Goal: Find specific page/section: Find specific page/section

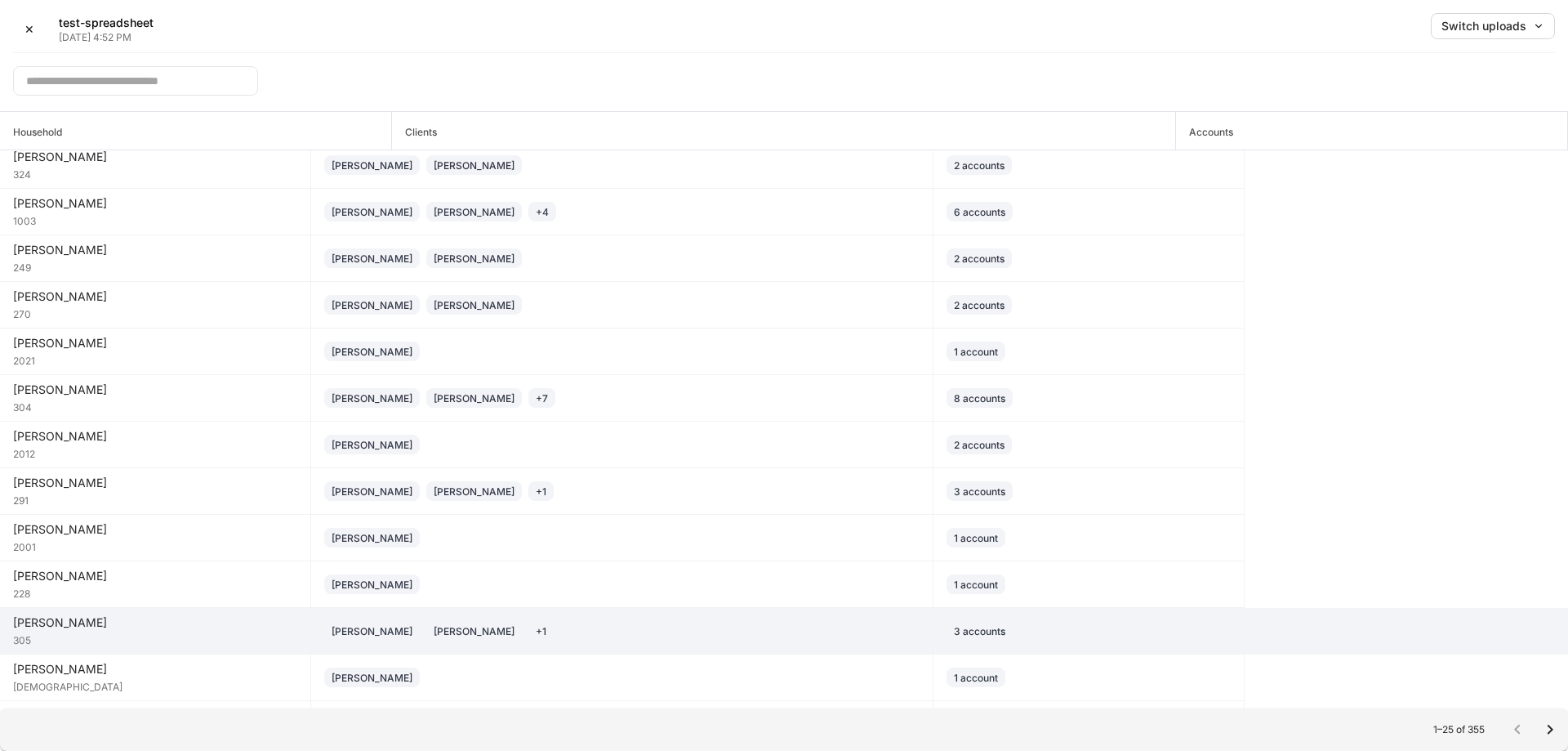
scroll to position [594, 0]
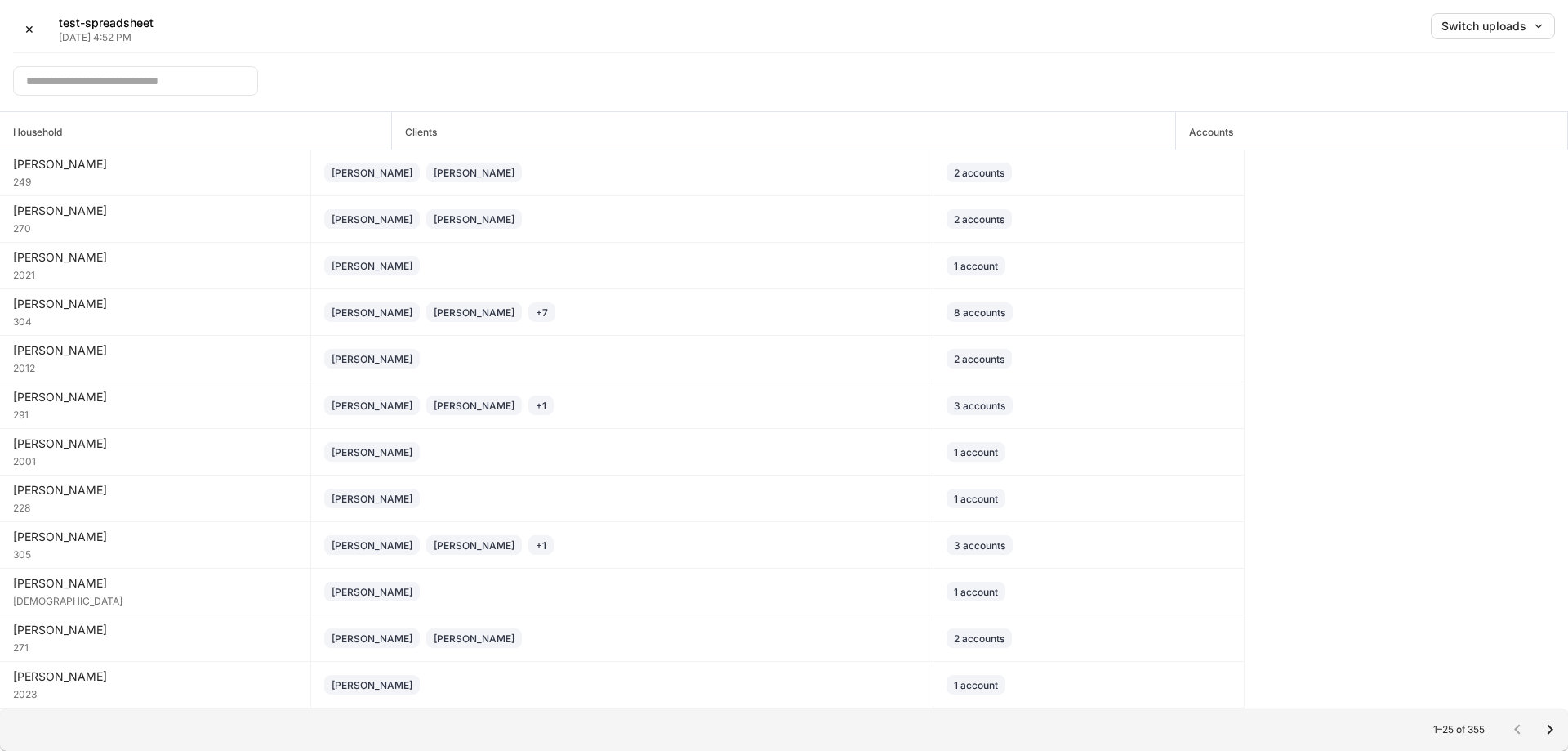
click at [1551, 720] on icon "Go to next page" at bounding box center [1551, 729] width 20 height 20
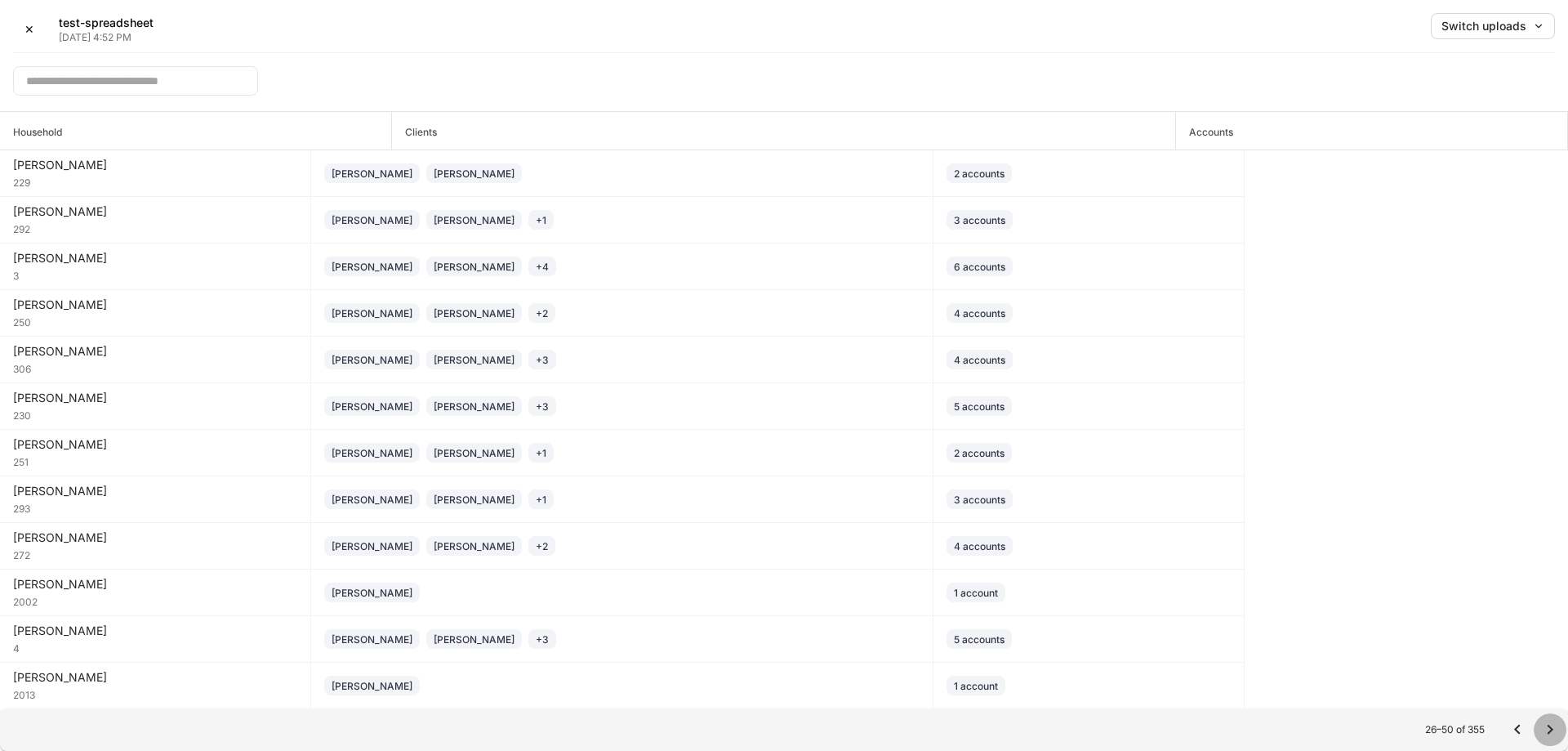
click at [1549, 720] on icon "Go to next page" at bounding box center [1551, 729] width 20 height 20
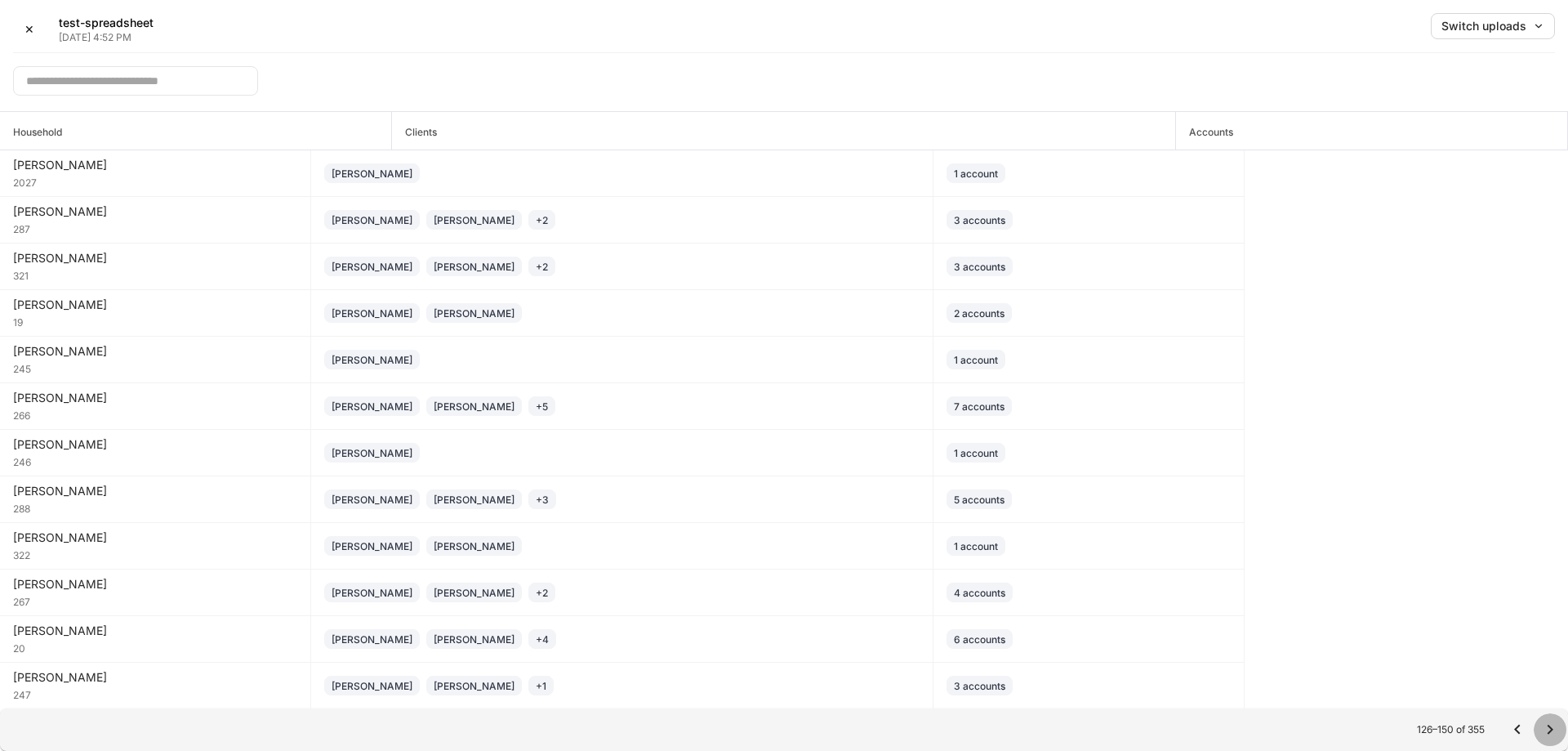
click at [1549, 720] on icon "Go to next page" at bounding box center [1551, 729] width 20 height 20
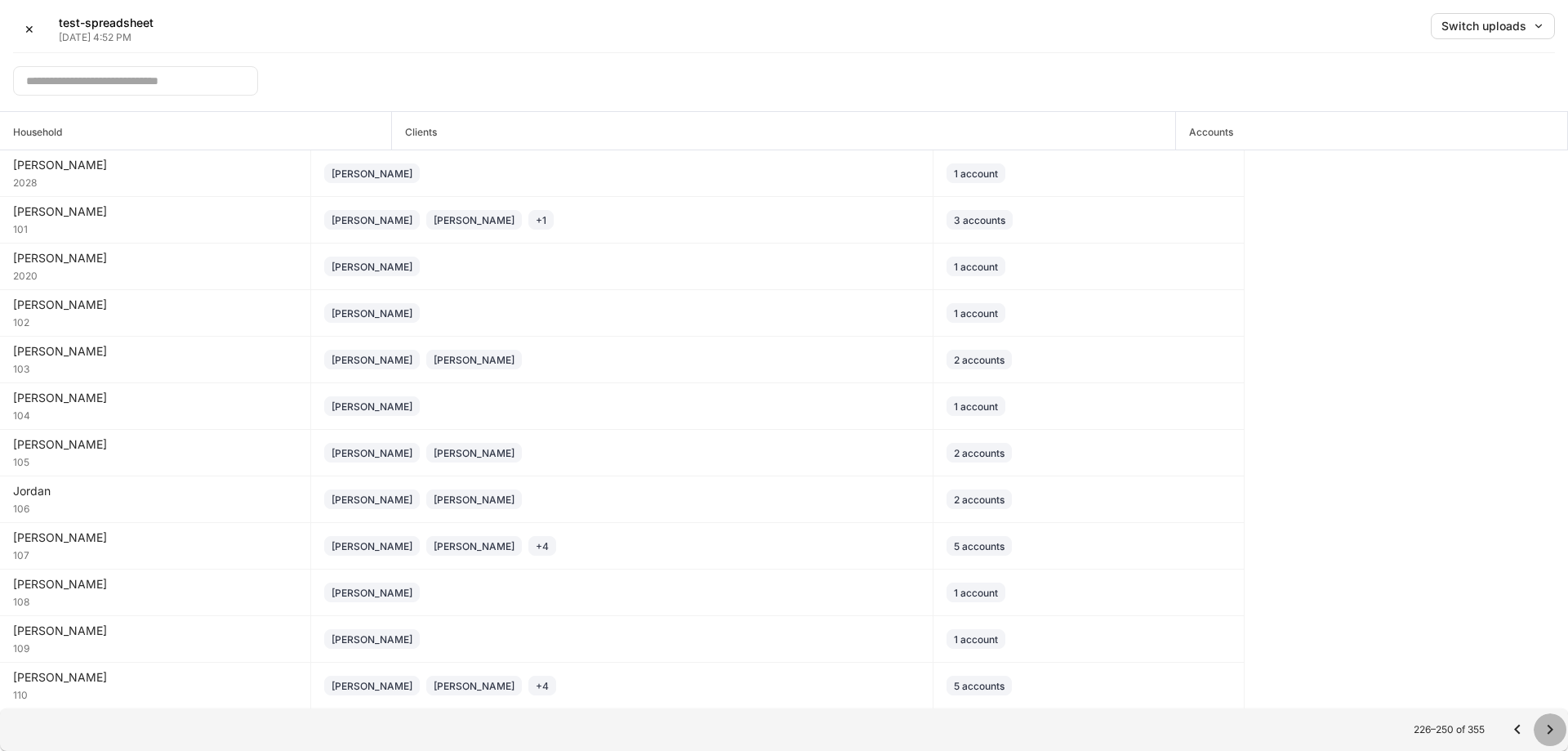
click at [1549, 720] on icon "Go to next page" at bounding box center [1551, 729] width 20 height 20
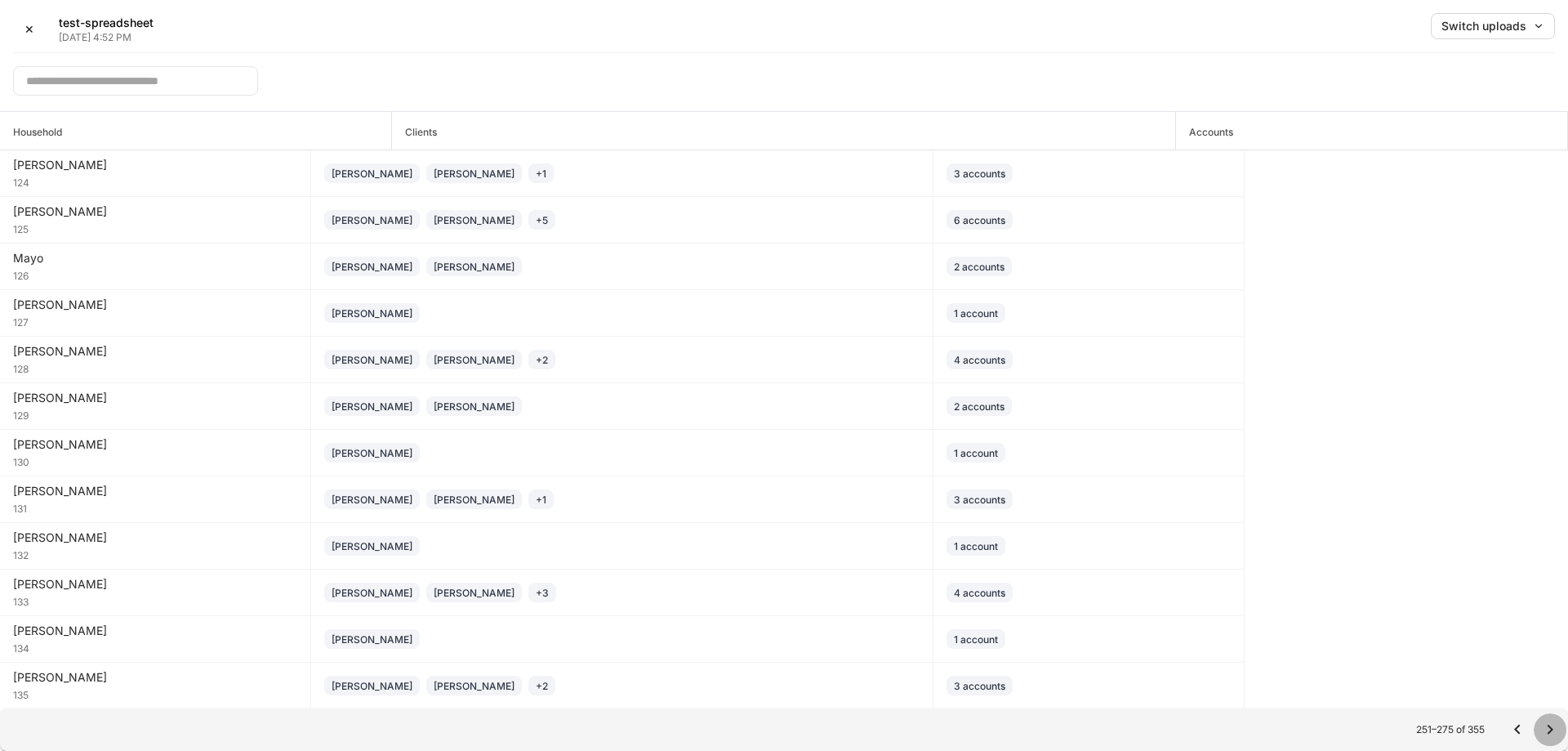
click at [1549, 720] on icon "Go to next page" at bounding box center [1551, 729] width 20 height 20
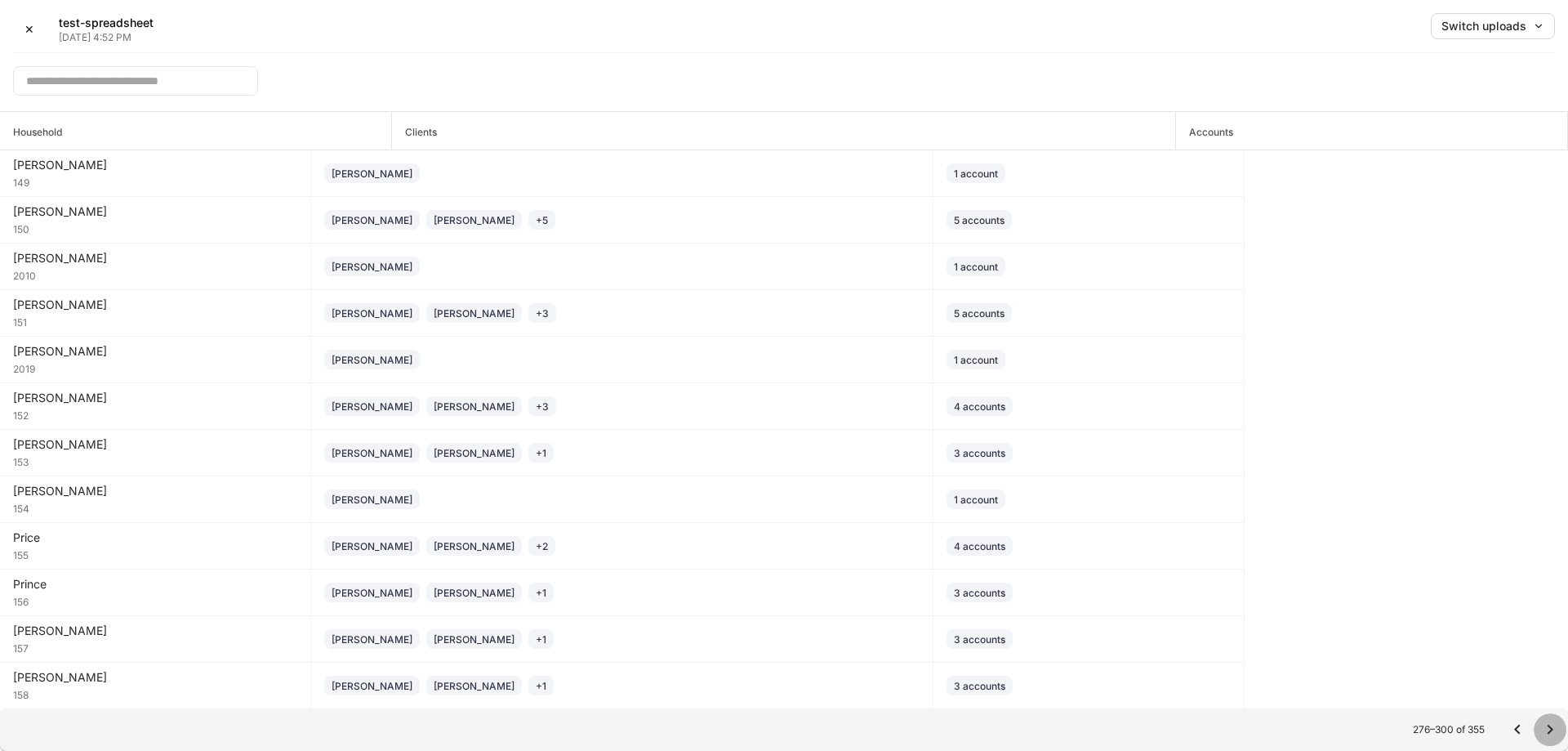
click at [1549, 720] on icon "Go to next page" at bounding box center [1551, 729] width 20 height 20
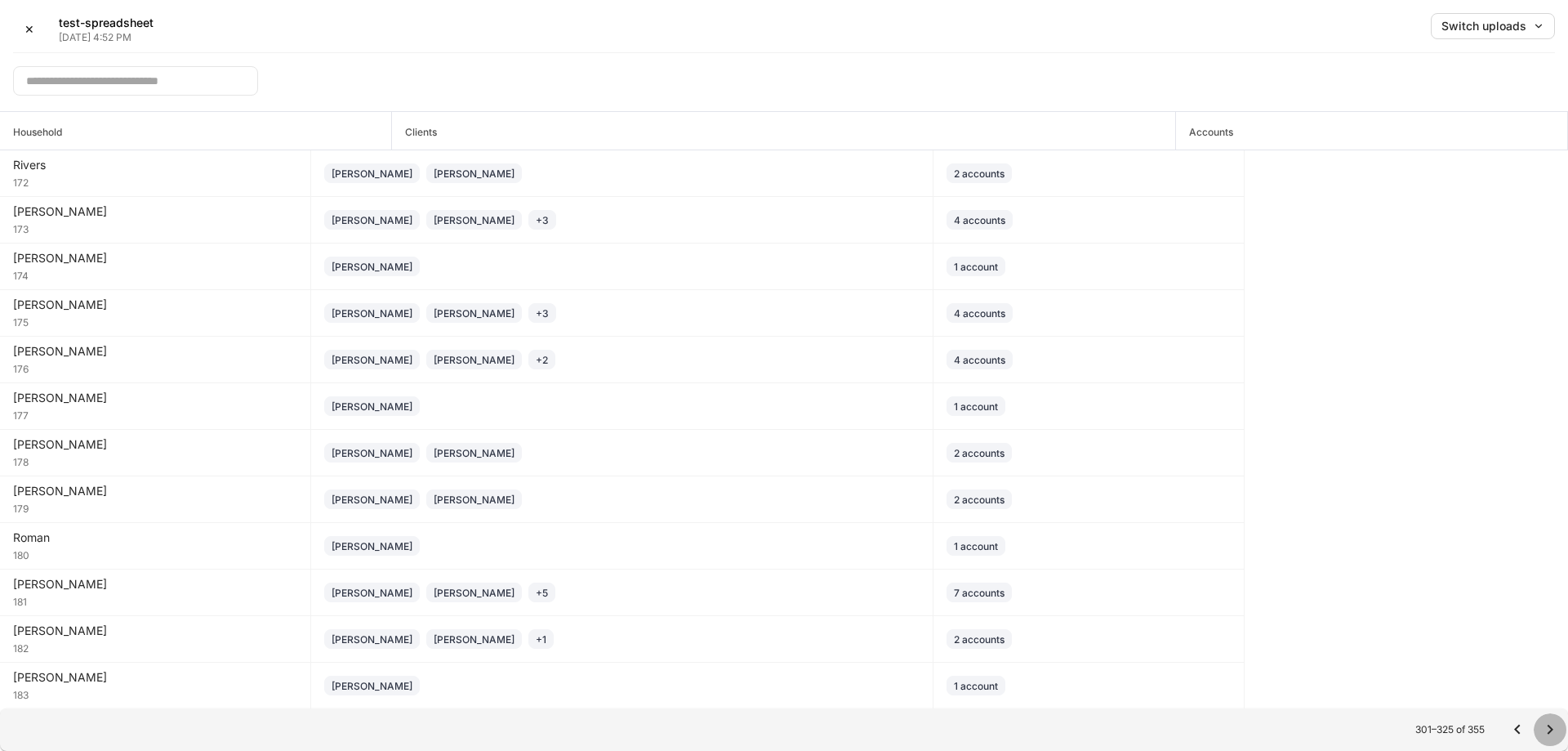
click at [1549, 720] on icon "Go to next page" at bounding box center [1551, 729] width 20 height 20
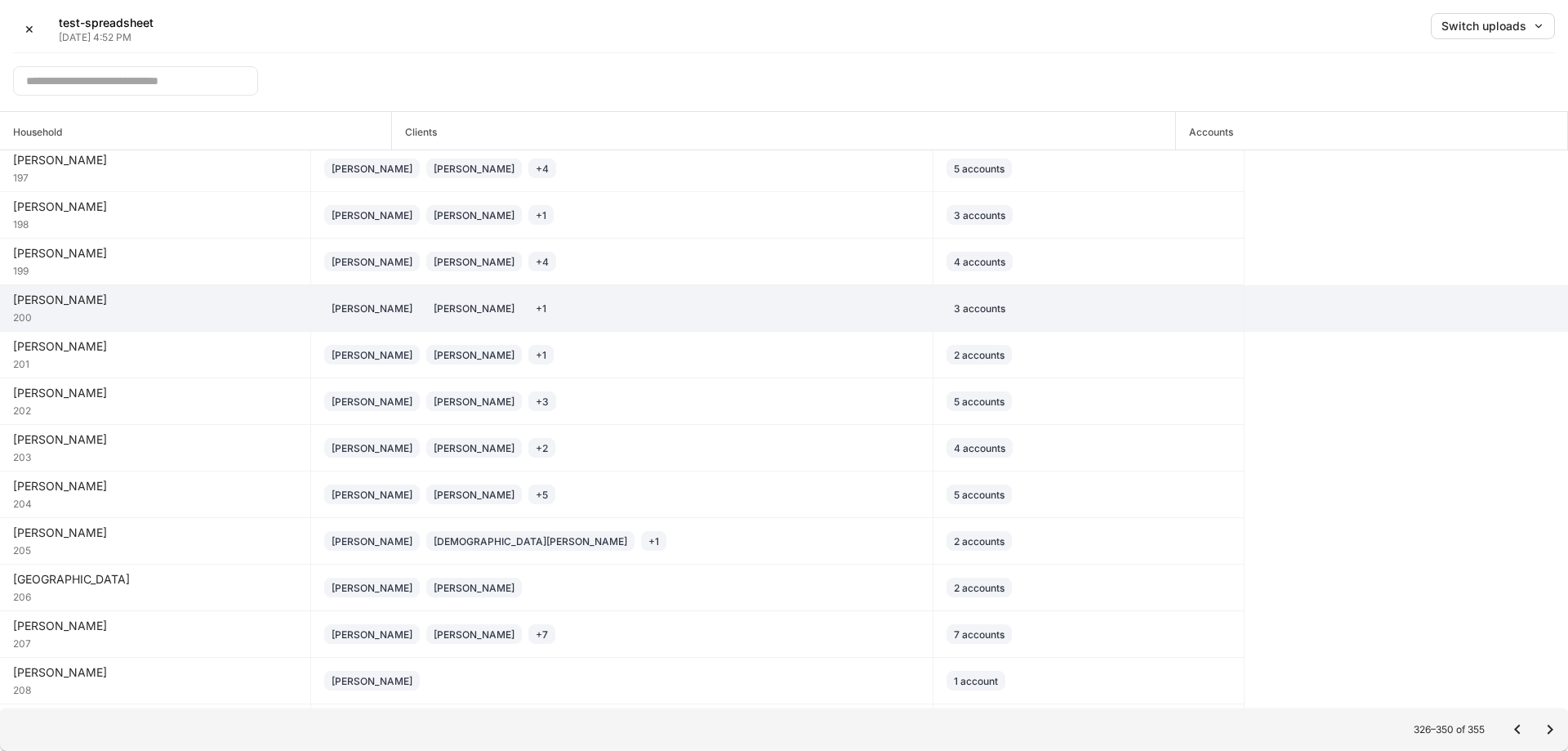
scroll to position [0, 0]
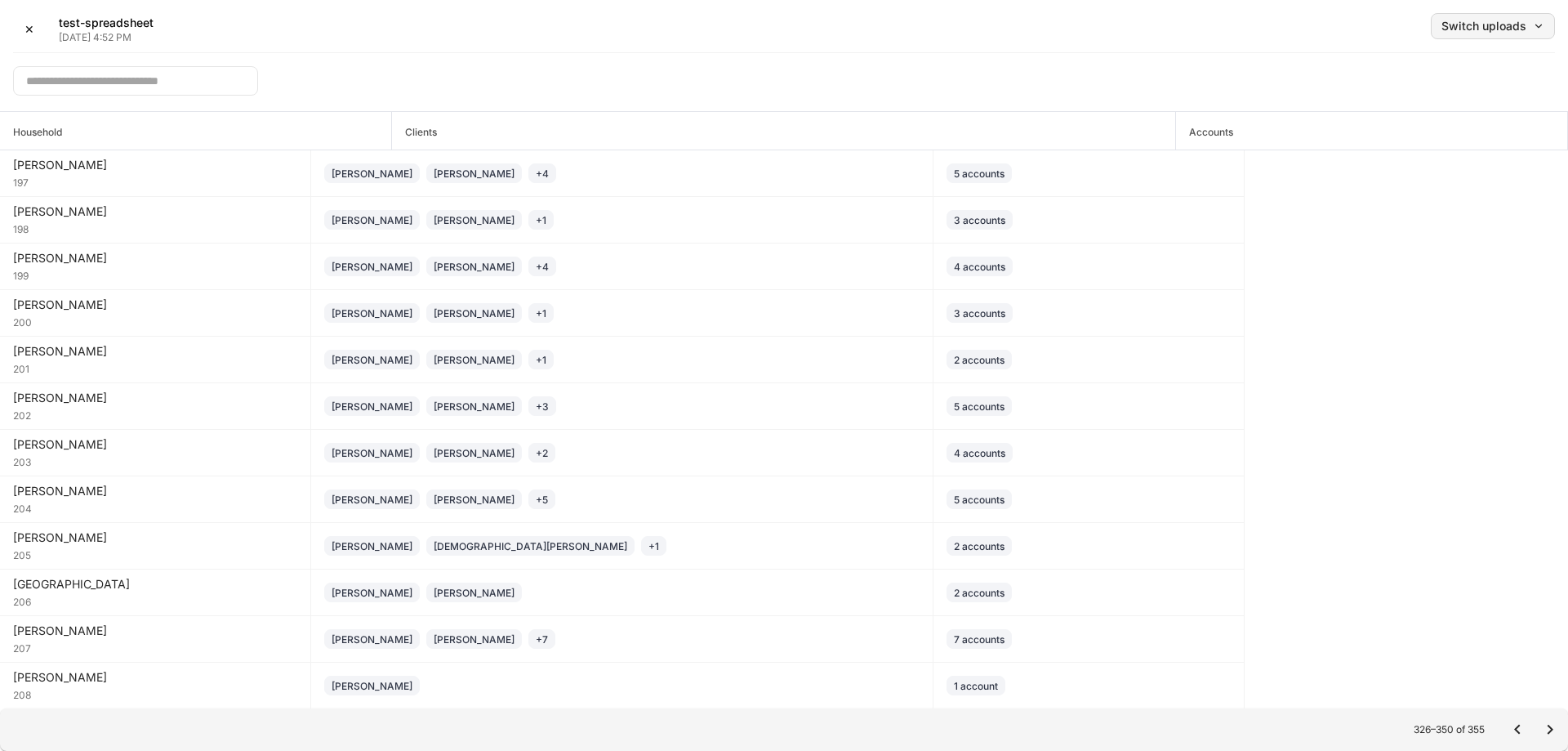
click at [1463, 24] on div "Switch uploads" at bounding box center [1493, 27] width 103 height 12
click at [822, 220] on div at bounding box center [784, 376] width 1568 height 751
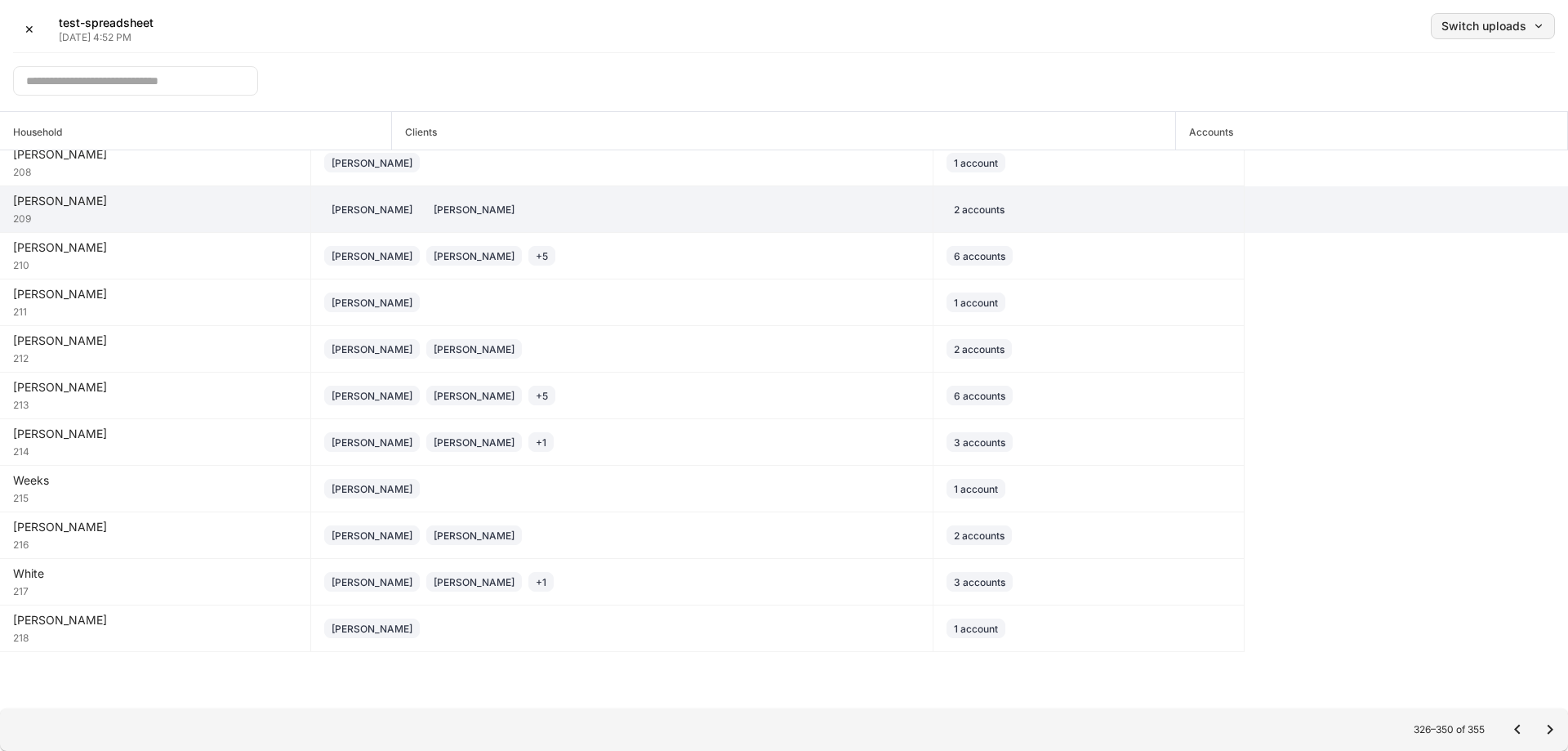
scroll to position [361, 0]
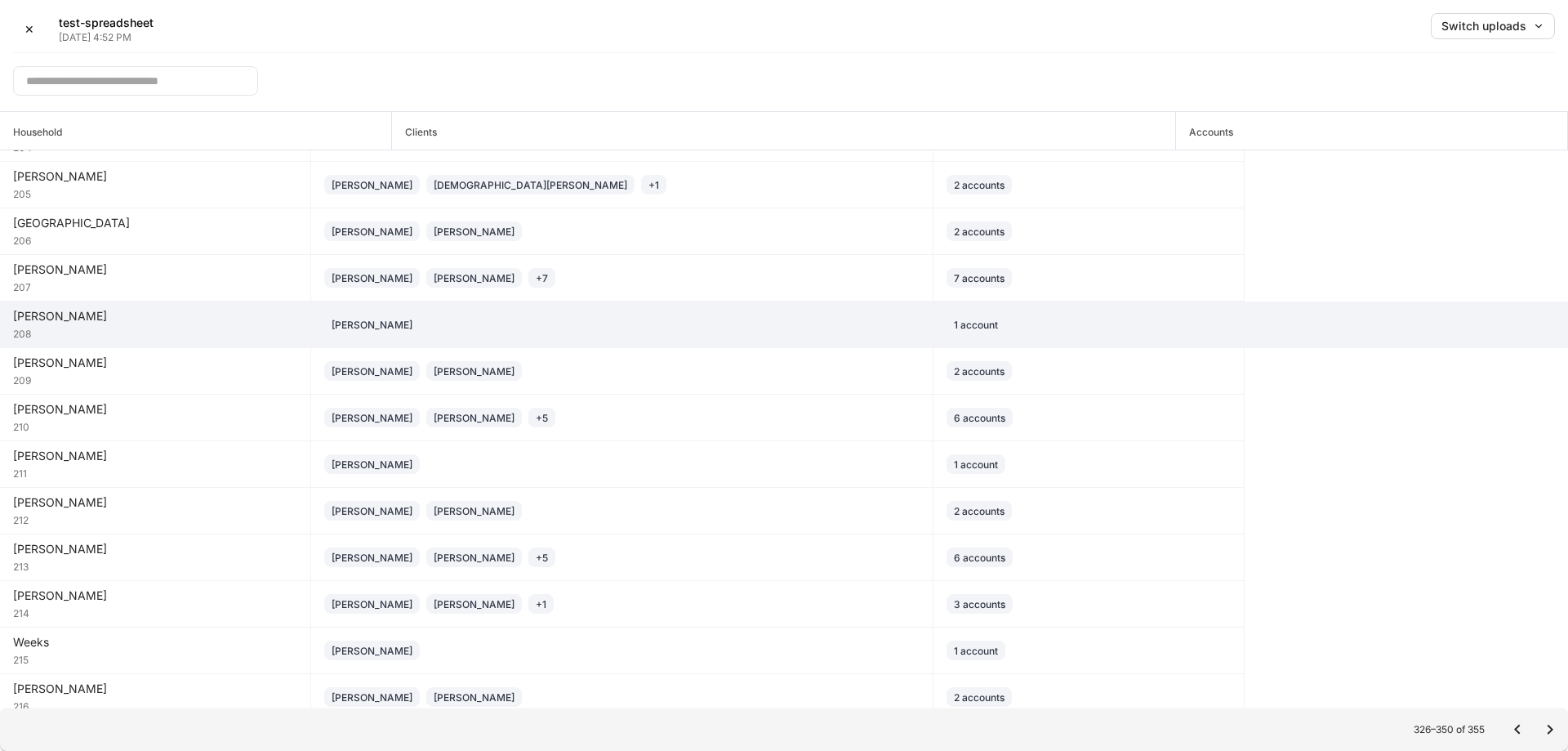
click at [532, 322] on div "[PERSON_NAME]" at bounding box center [622, 324] width 595 height 20
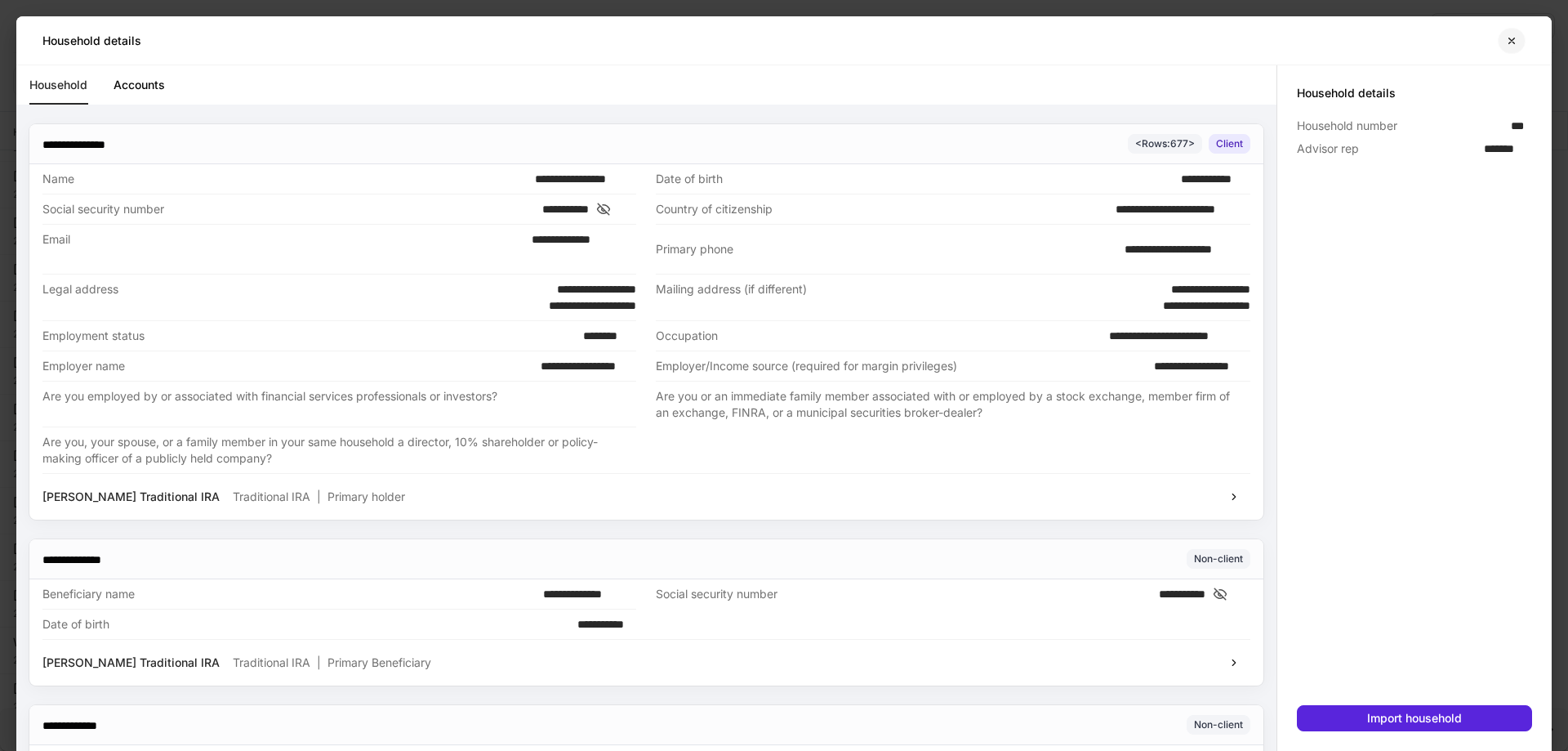
drag, startPoint x: 1507, startPoint y: 38, endPoint x: 1537, endPoint y: 65, distance: 40.4
click at [1508, 38] on icon "button" at bounding box center [1512, 41] width 13 height 13
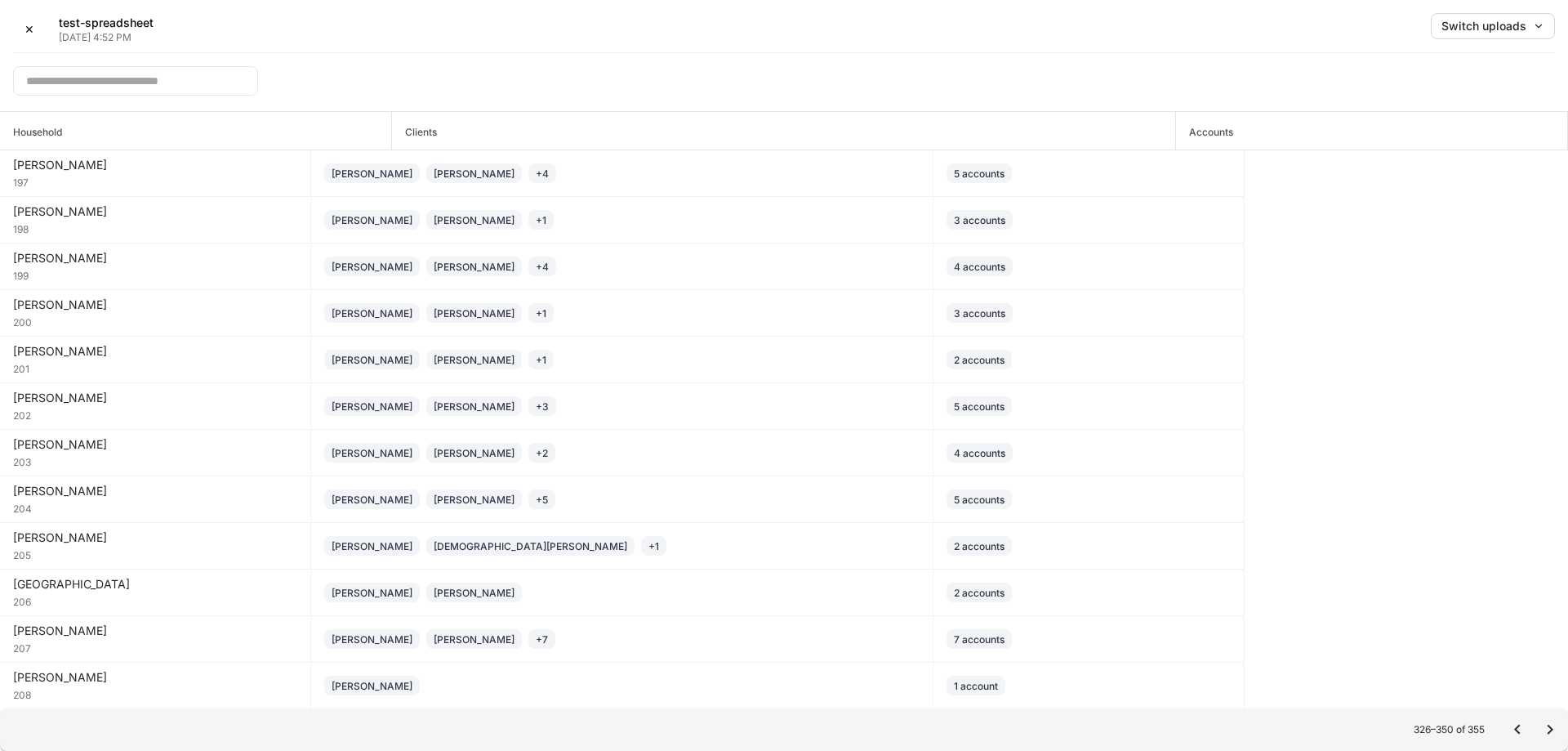
click at [1508, 731] on icon "Go to previous page" at bounding box center [1517, 729] width 20 height 20
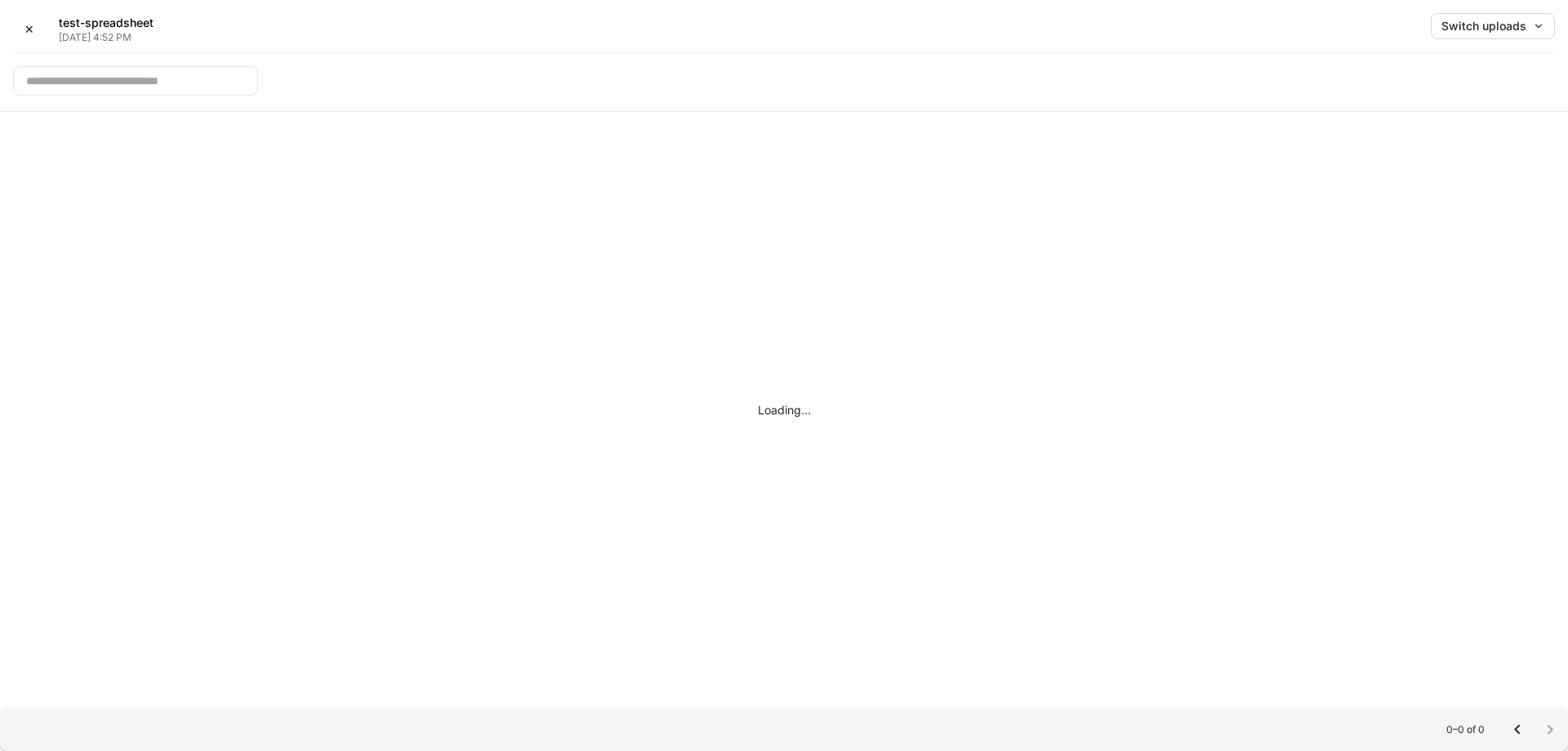
click at [1508, 731] on icon "Go to previous page" at bounding box center [1517, 729] width 20 height 20
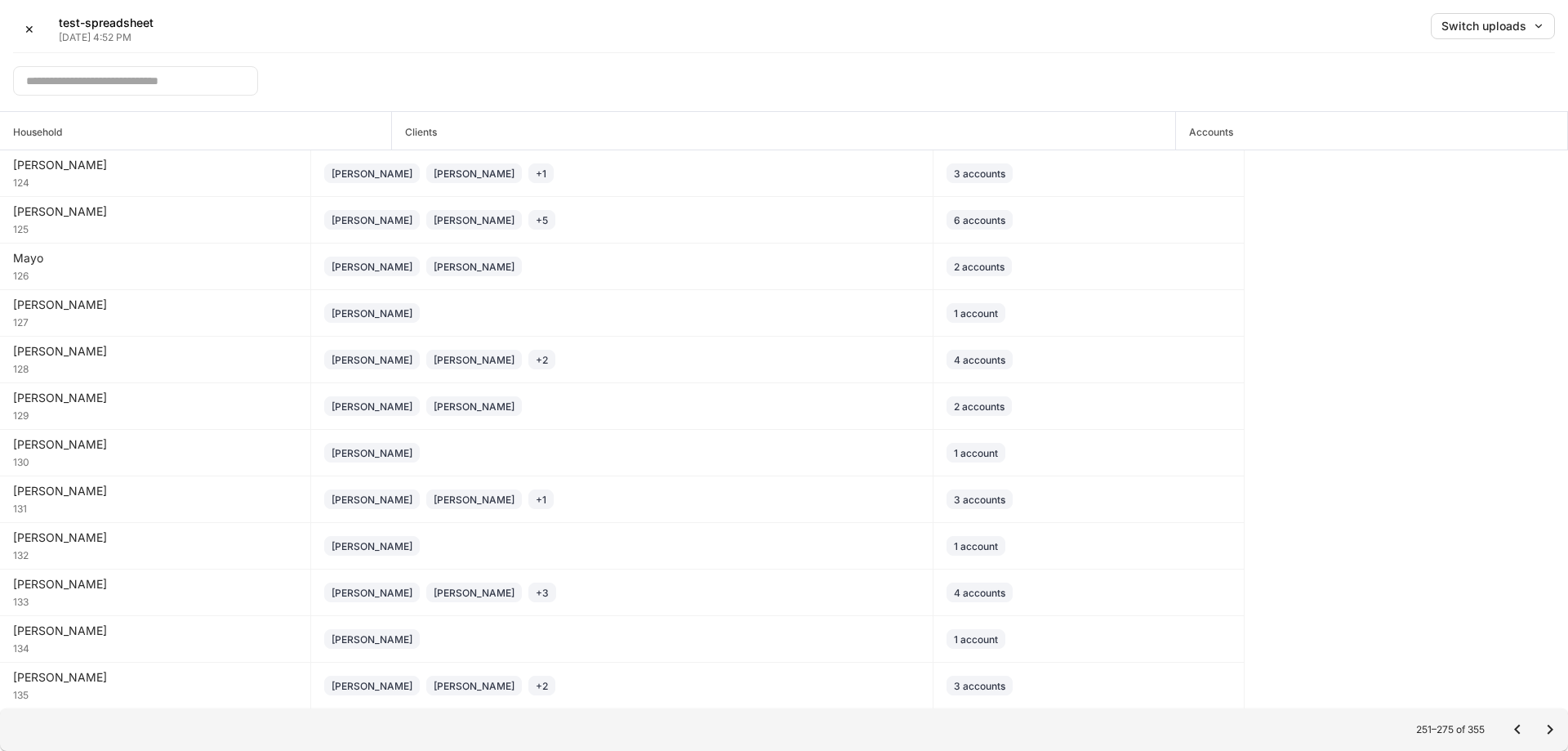
click at [136, 94] on input "text" at bounding box center [136, 80] width 245 height 29
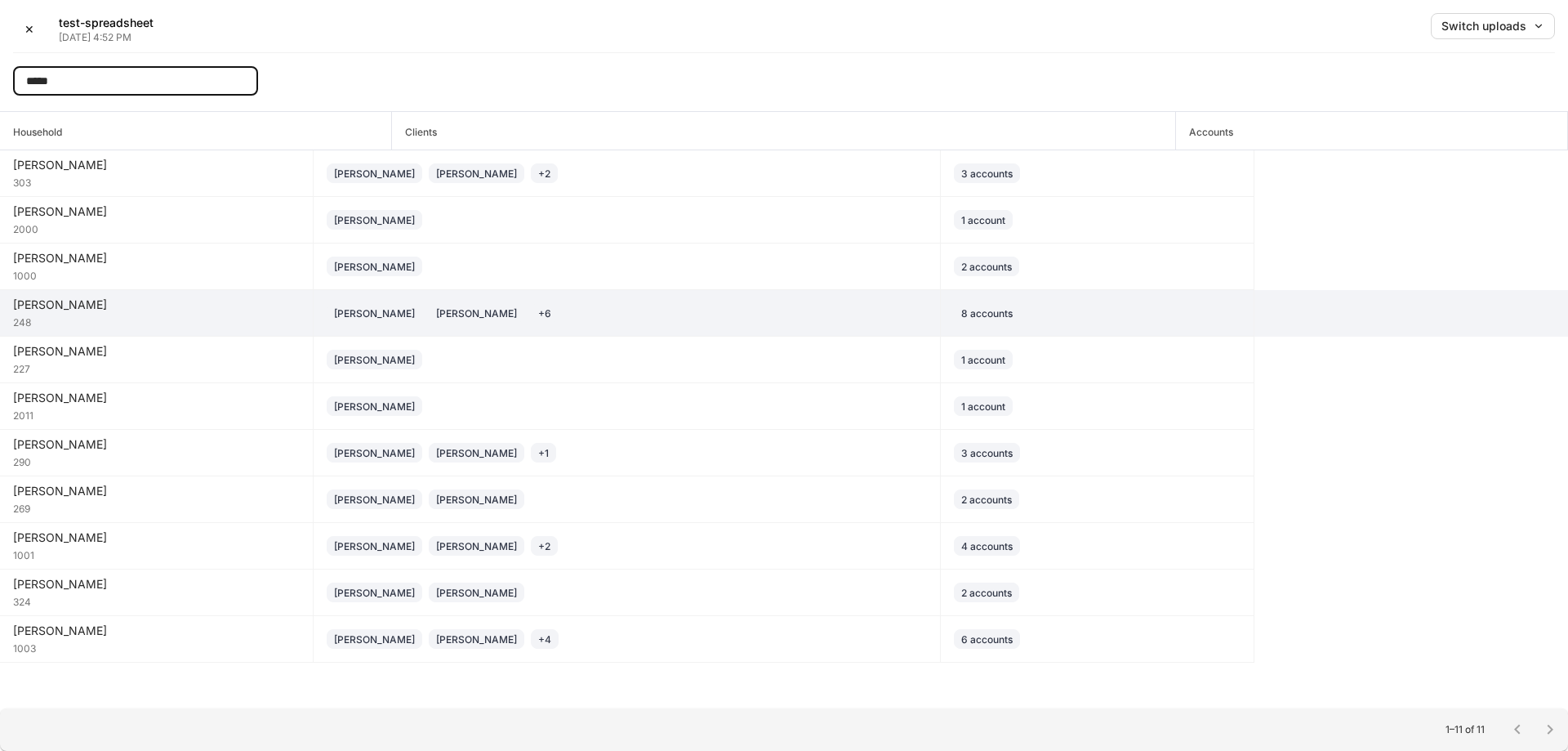
type input "*****"
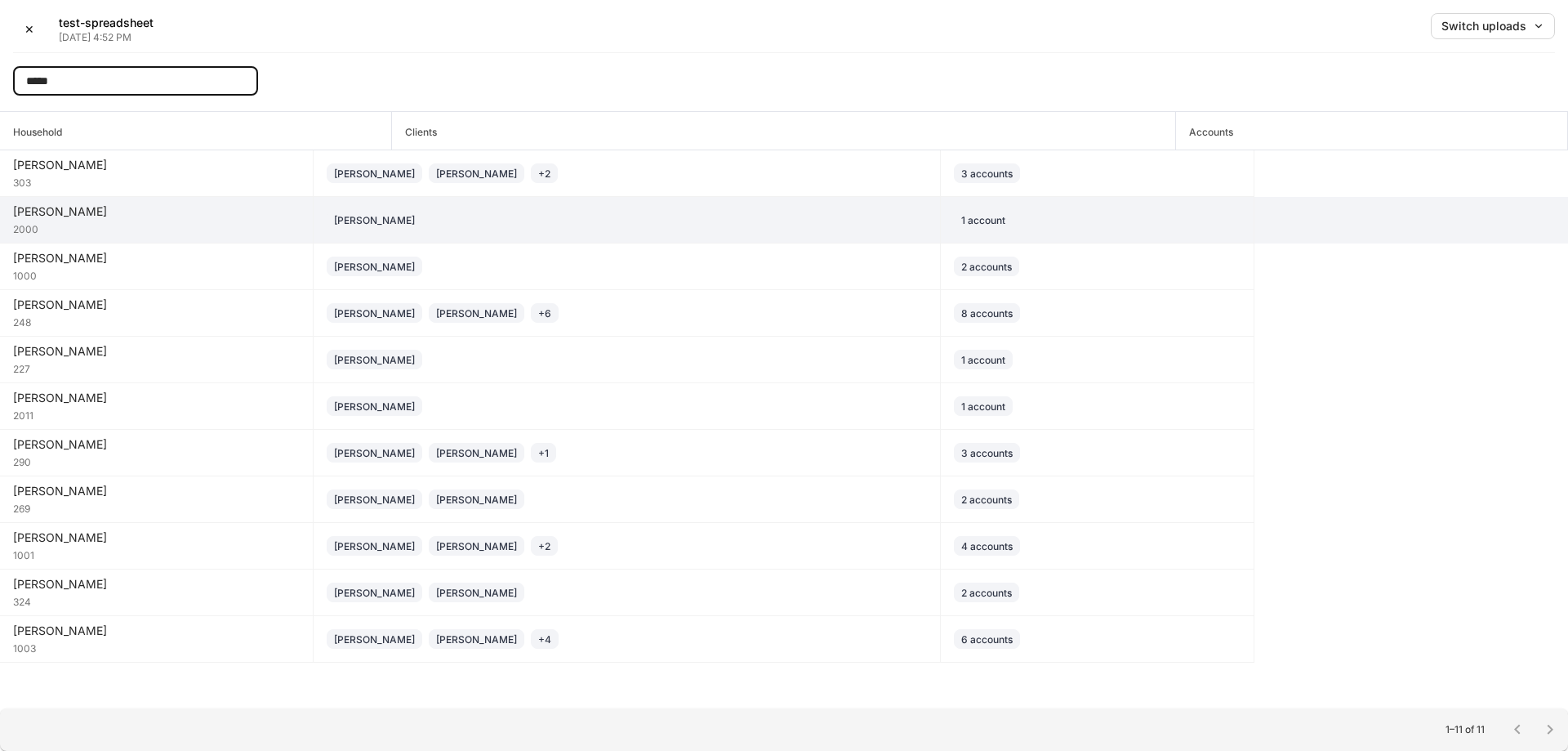
click at [748, 224] on div "[PERSON_NAME]" at bounding box center [627, 220] width 600 height 20
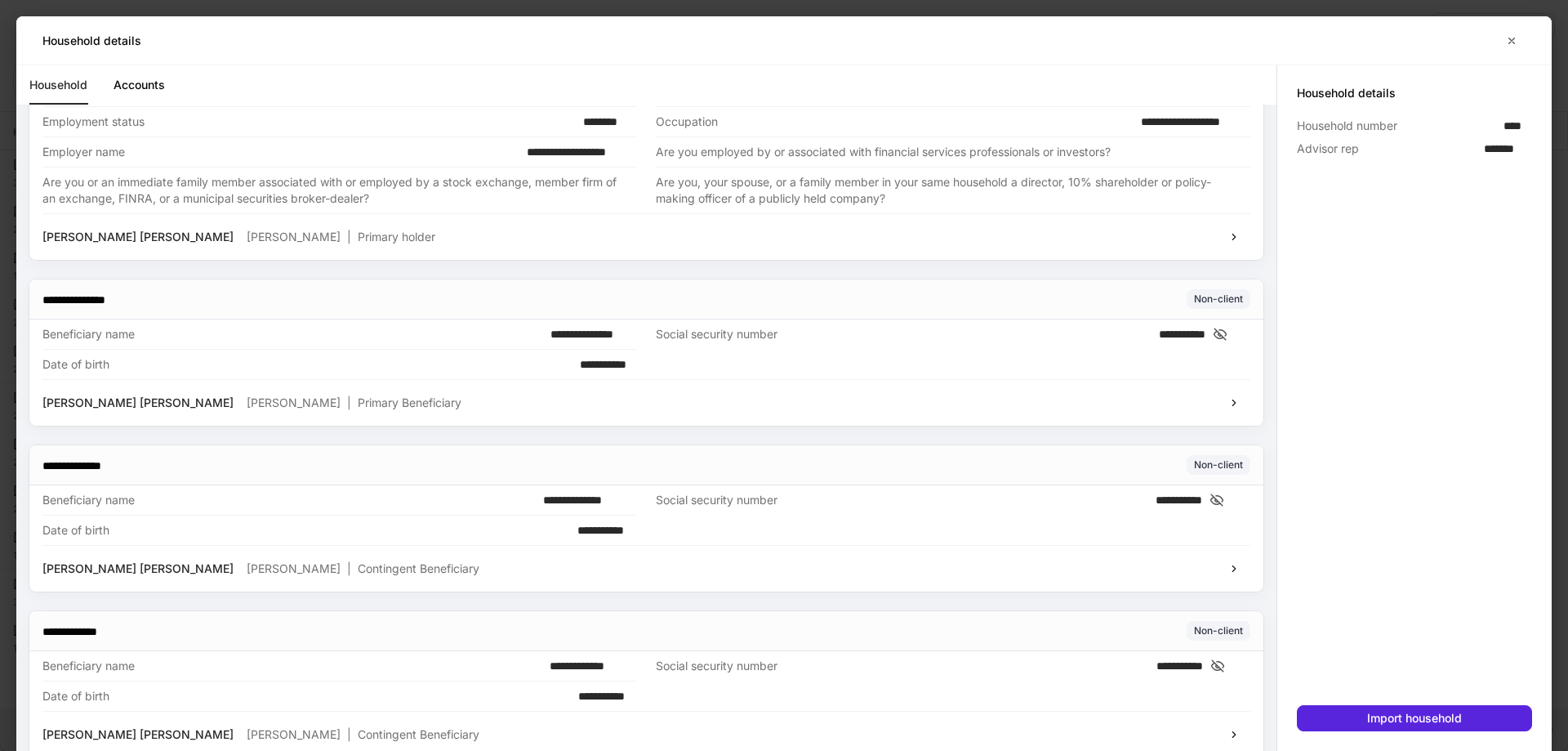
scroll to position [240, 0]
